Goal: Information Seeking & Learning: Learn about a topic

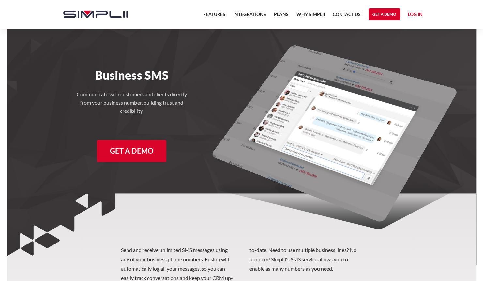
click at [225, 117] on div "Business SMS Communicate with customers and clients directly from your business…" at bounding box center [241, 98] width 376 height 139
click at [330, 16] on link "Get a Demo" at bounding box center [384, 14] width 32 height 12
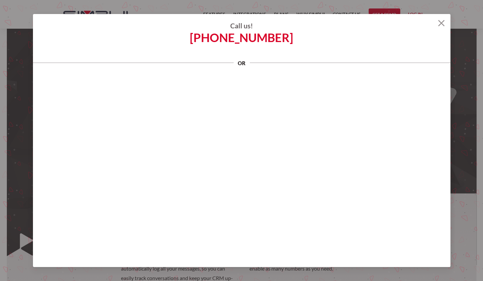
scroll to position [2, 0]
click at [330, 25] on h4 "Call us!" at bounding box center [241, 26] width 417 height 8
click at [330, 27] on h4 "Call us!" at bounding box center [241, 26] width 417 height 8
click at [330, 24] on h4 "Call us!" at bounding box center [241, 26] width 417 height 8
click at [330, 25] on img at bounding box center [441, 23] width 7 height 7
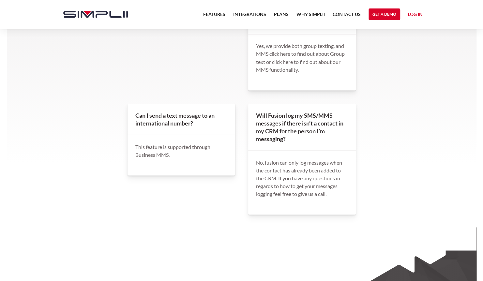
scroll to position [666, 0]
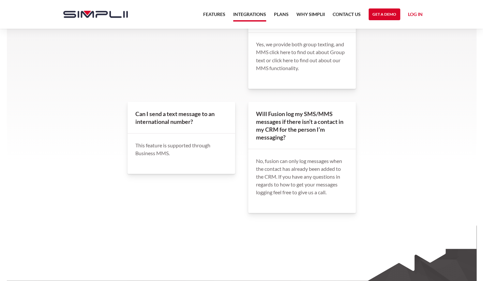
click at [244, 18] on link "Integrations" at bounding box center [249, 15] width 33 height 11
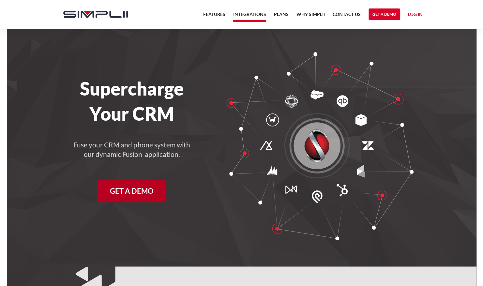
click at [158, 185] on link "Get a Demo" at bounding box center [131, 191] width 69 height 22
